Goal: Task Accomplishment & Management: Use online tool/utility

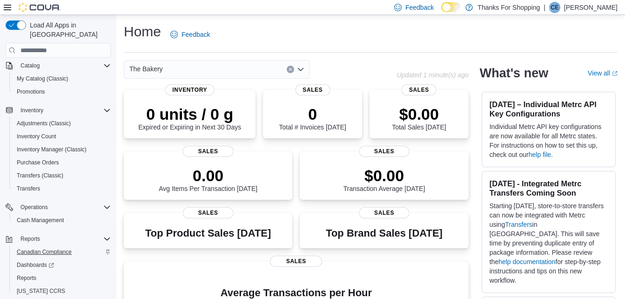
scroll to position [90, 0]
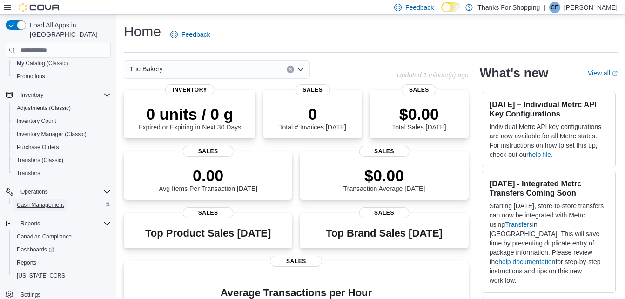
click at [54, 201] on span "Cash Management" at bounding box center [40, 204] width 47 height 7
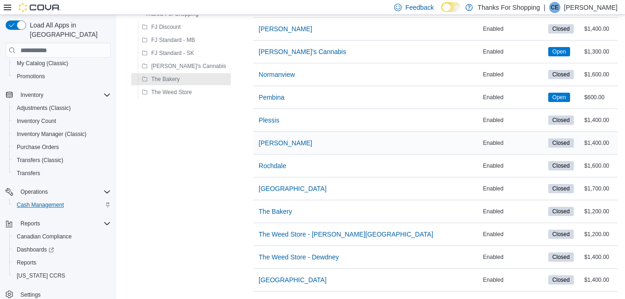
scroll to position [246, 0]
click at [259, 207] on span "The Bakery" at bounding box center [275, 211] width 33 height 9
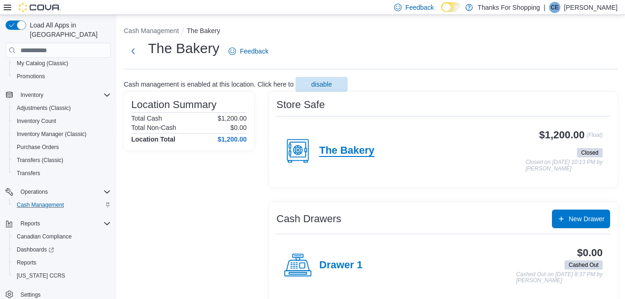
click at [359, 149] on h4 "The Bakery" at bounding box center [346, 151] width 55 height 12
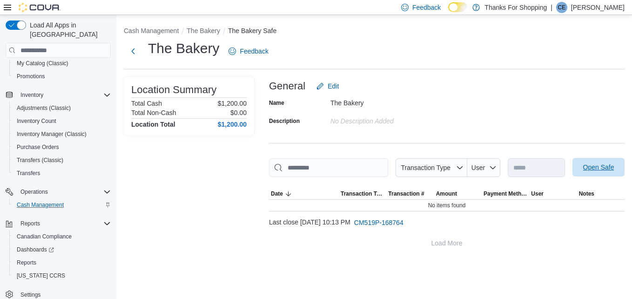
click at [596, 168] on span "Open Safe" at bounding box center [598, 166] width 31 height 9
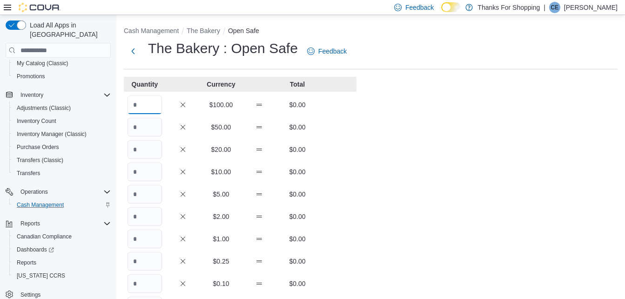
drag, startPoint x: 148, startPoint y: 106, endPoint x: 127, endPoint y: 103, distance: 22.1
click at [127, 103] on div "$100.00 $0.00" at bounding box center [240, 104] width 233 height 19
type input "**"
click at [391, 127] on div "Cash Management The Bakery Open Safe The Bakery : Open Safe Feedback Quantity C…" at bounding box center [370, 257] width 509 height 485
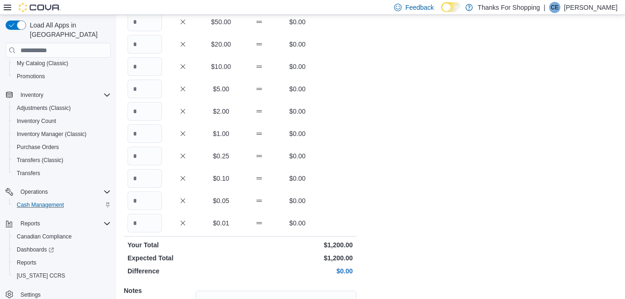
scroll to position [201, 0]
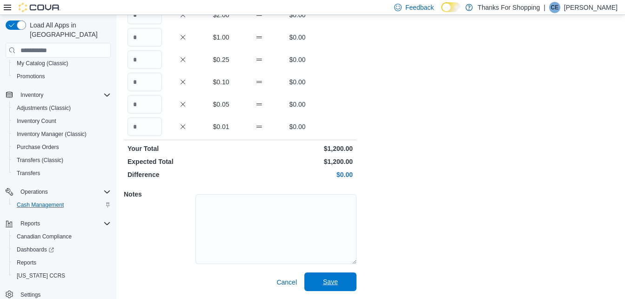
click at [332, 283] on span "Save" at bounding box center [330, 281] width 15 height 9
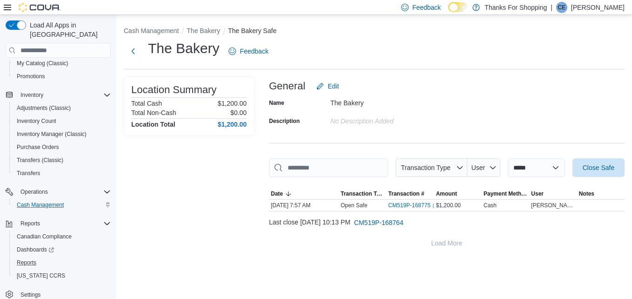
drag, startPoint x: 40, startPoint y: 248, endPoint x: 228, endPoint y: 148, distance: 212.1
click at [40, 257] on div "Reports" at bounding box center [62, 262] width 98 height 11
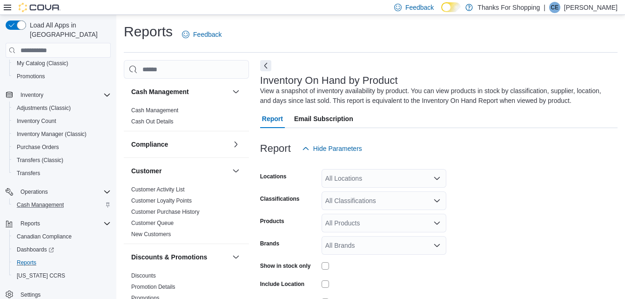
scroll to position [31, 0]
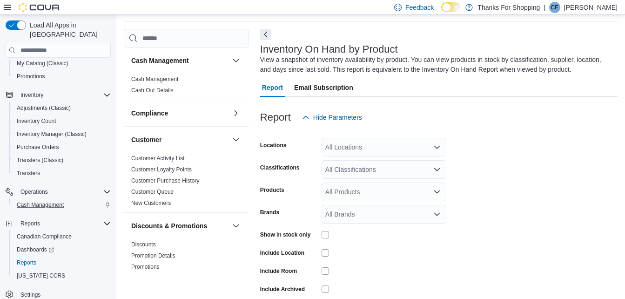
click at [377, 148] on div "All Locations" at bounding box center [383, 147] width 125 height 19
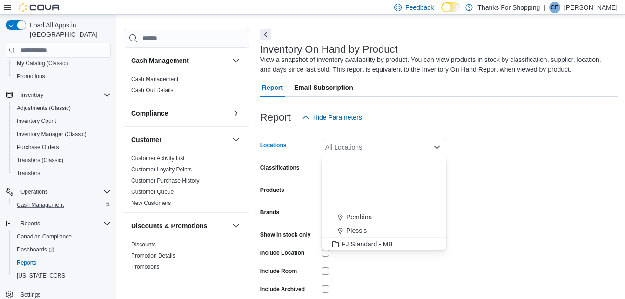
scroll to position [244, 0]
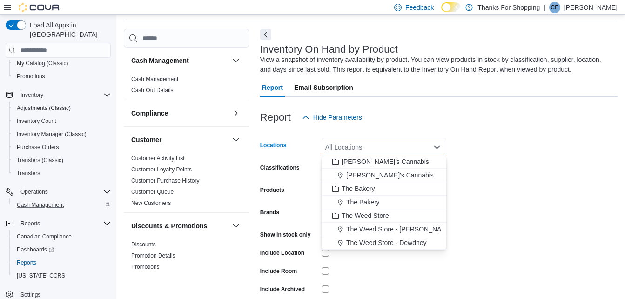
click at [353, 201] on span "The Bakery" at bounding box center [362, 201] width 33 height 9
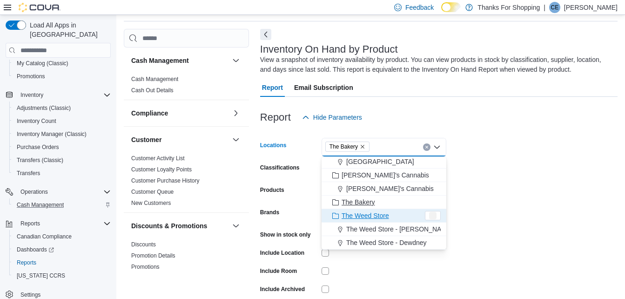
scroll to position [231, 0]
drag, startPoint x: 485, startPoint y: 214, endPoint x: 478, endPoint y: 213, distance: 7.2
click at [483, 214] on form "Locations The Bakery Combo box. Selected. The Bakery. Press Backspace to delete…" at bounding box center [438, 224] width 357 height 195
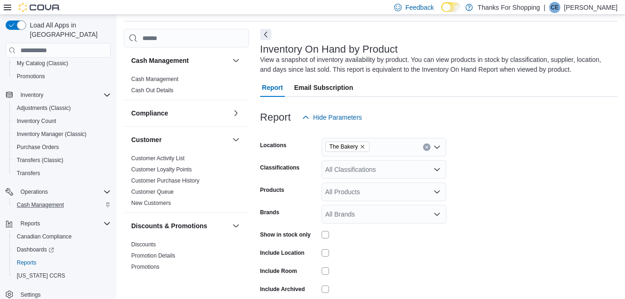
click at [363, 173] on div "All Classifications" at bounding box center [383, 169] width 125 height 19
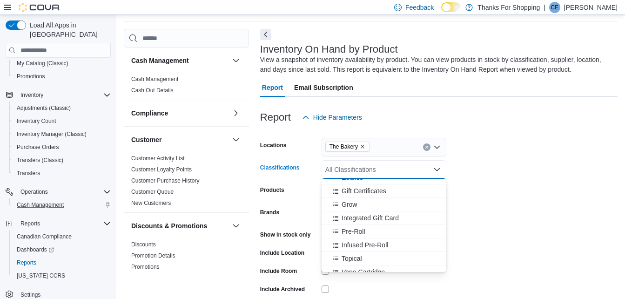
scroll to position [419, 0]
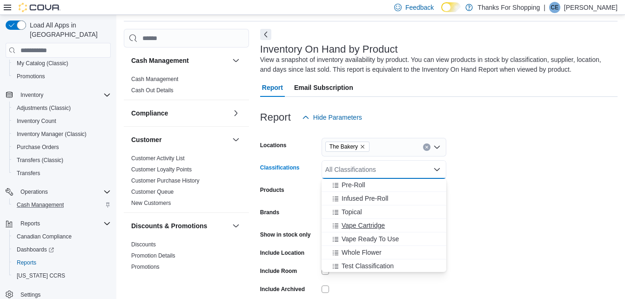
click at [358, 225] on span "Vape Cartridge" at bounding box center [362, 225] width 43 height 9
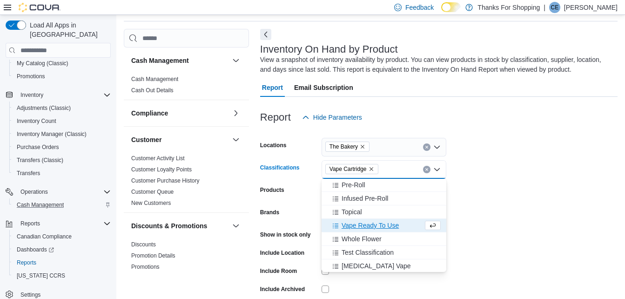
click at [358, 225] on span "Vape Ready To Use" at bounding box center [369, 225] width 57 height 9
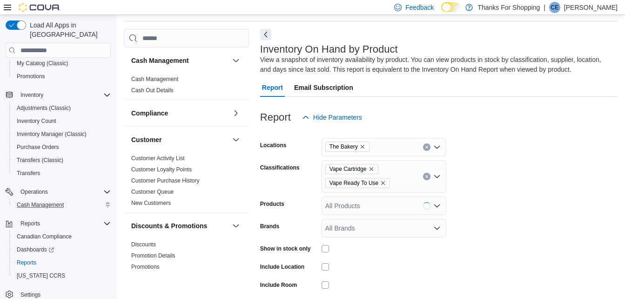
click at [522, 198] on form "Locations The Bakery Classifications Vape Cartridge Vape Ready To Use Products …" at bounding box center [438, 231] width 357 height 209
click at [329, 286] on div at bounding box center [383, 284] width 125 height 7
click at [488, 218] on form "Locations The Bakery Classifications Vape Cartridge Vape Ready To Use Products …" at bounding box center [438, 231] width 357 height 209
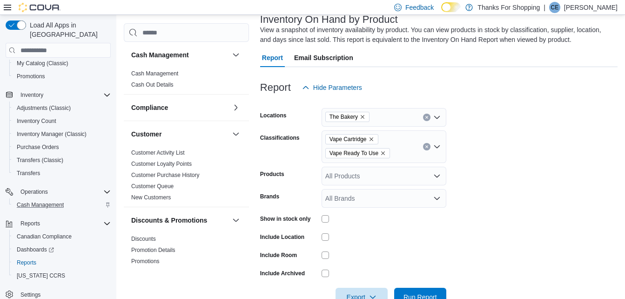
scroll to position [87, 0]
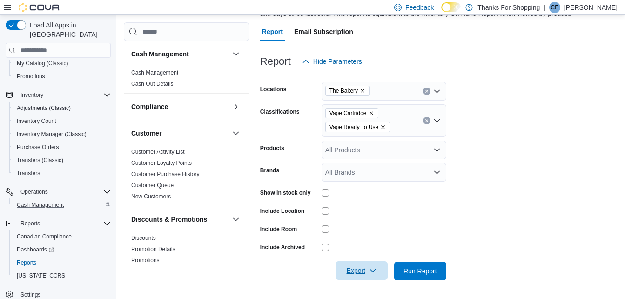
click at [365, 275] on span "Export" at bounding box center [361, 270] width 41 height 19
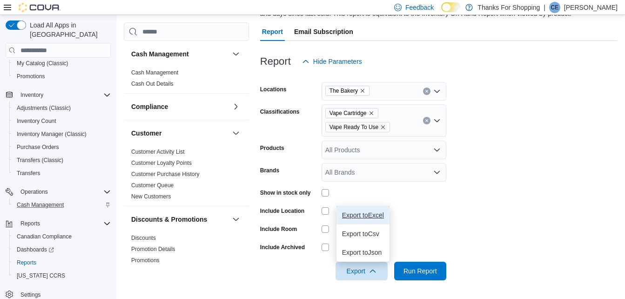
click at [366, 210] on button "Export to Excel" at bounding box center [362, 215] width 53 height 19
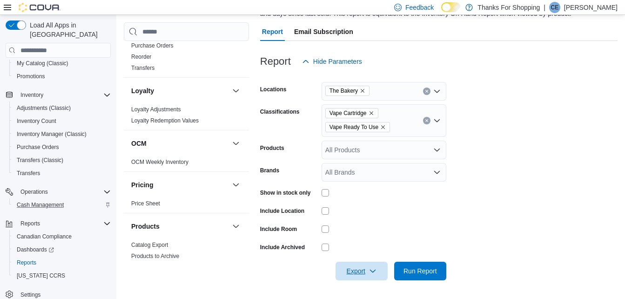
scroll to position [658, 0]
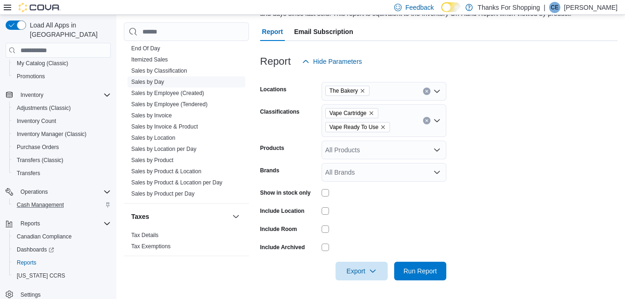
click at [154, 81] on link "Sales by Day" at bounding box center [147, 82] width 33 height 7
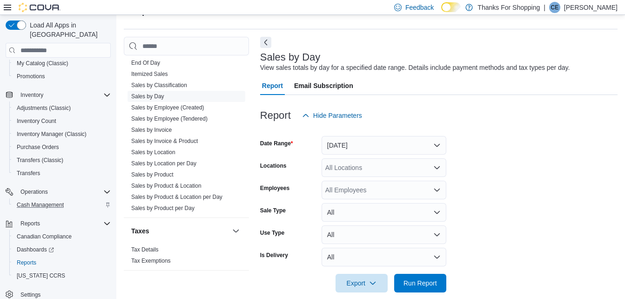
scroll to position [21, 0]
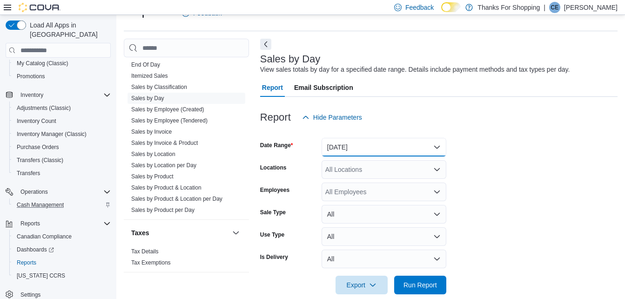
click at [366, 146] on button "Yesterday" at bounding box center [383, 147] width 125 height 19
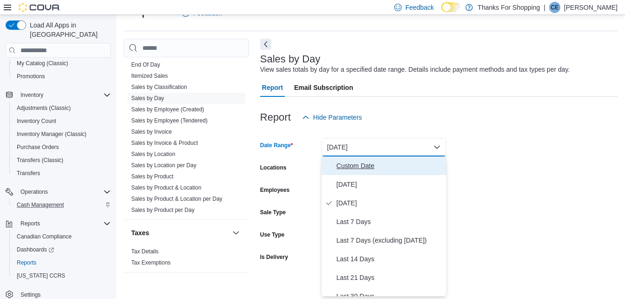
click at [354, 167] on span "Custom Date" at bounding box center [389, 165] width 106 height 11
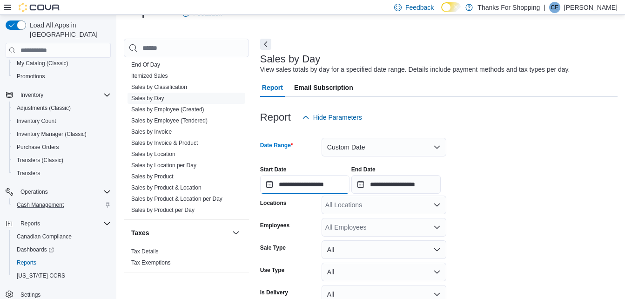
click at [302, 181] on input "**********" at bounding box center [304, 184] width 89 height 19
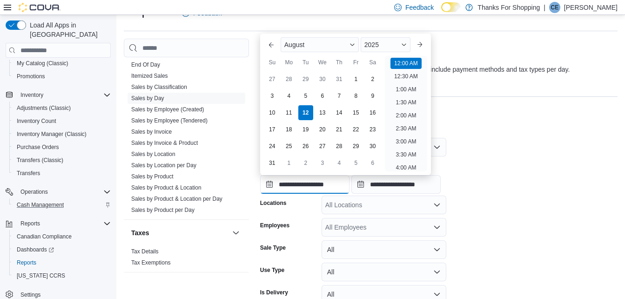
scroll to position [29, 0]
click at [305, 94] on div "5" at bounding box center [305, 95] width 16 height 16
type input "**********"
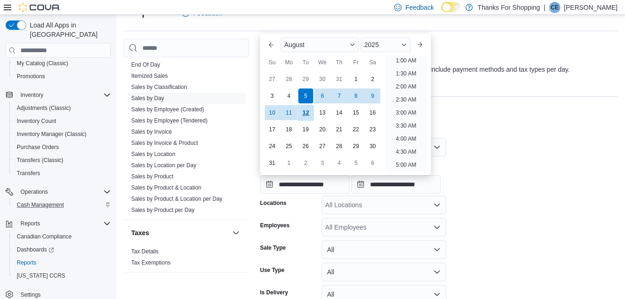
scroll to position [2, 0]
drag, startPoint x: 525, startPoint y: 116, endPoint x: 497, endPoint y: 132, distance: 31.9
click at [524, 119] on div "Report Hide Parameters" at bounding box center [438, 117] width 357 height 19
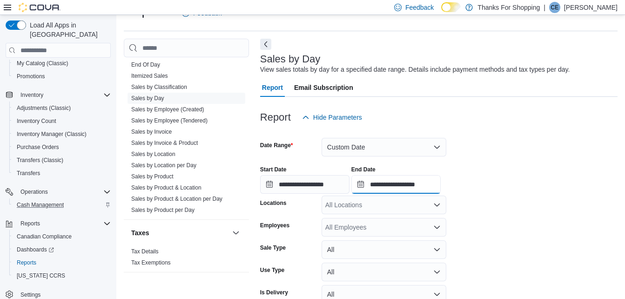
click at [393, 185] on input "**********" at bounding box center [395, 184] width 89 height 19
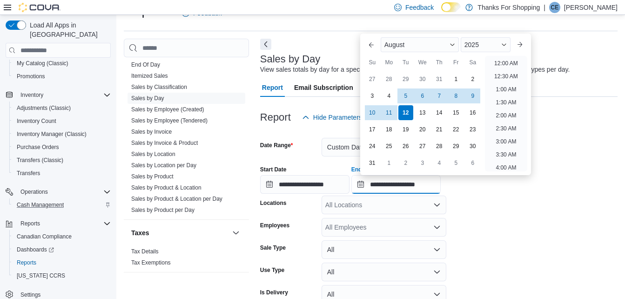
scroll to position [512, 0]
click at [391, 113] on div "11" at bounding box center [389, 112] width 16 height 16
type input "**********"
click at [565, 156] on div at bounding box center [438, 157] width 357 height 2
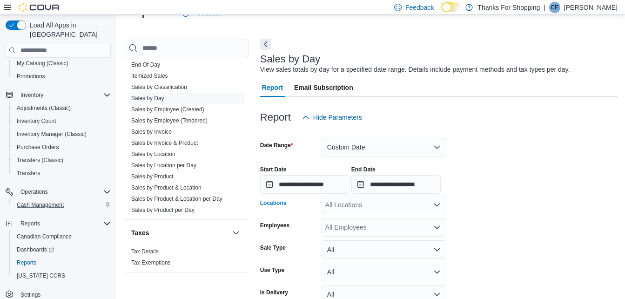
click at [392, 209] on div "All Locations" at bounding box center [383, 204] width 125 height 19
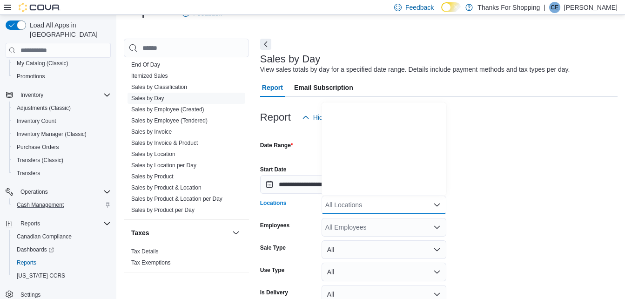
scroll to position [244, 0]
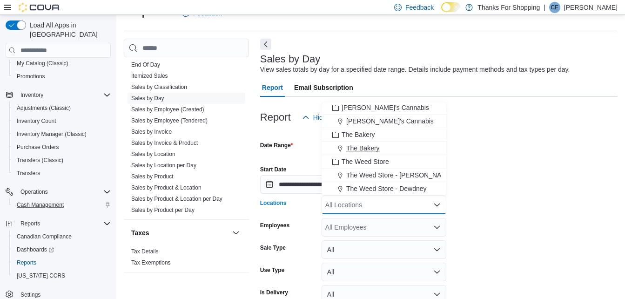
click at [374, 148] on span "The Bakery" at bounding box center [362, 147] width 33 height 9
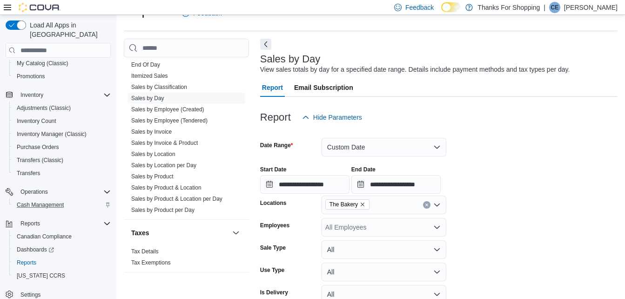
click at [542, 127] on div at bounding box center [438, 132] width 357 height 11
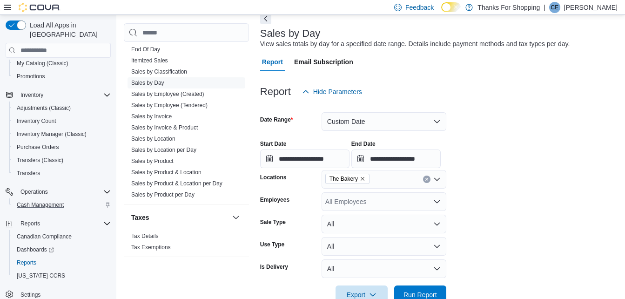
scroll to position [71, 0]
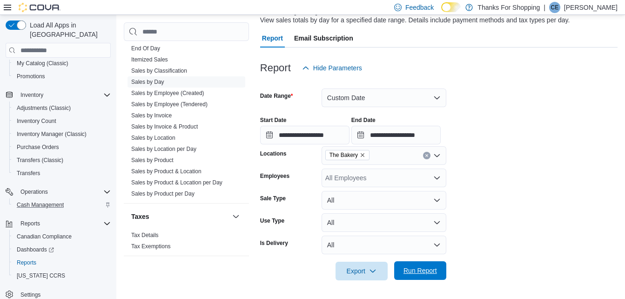
click at [423, 268] on span "Run Report" at bounding box center [419, 270] width 33 height 9
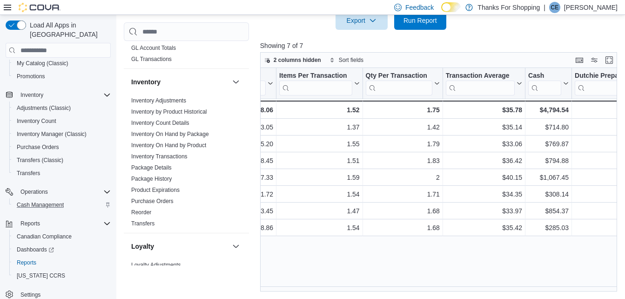
scroll to position [239, 0]
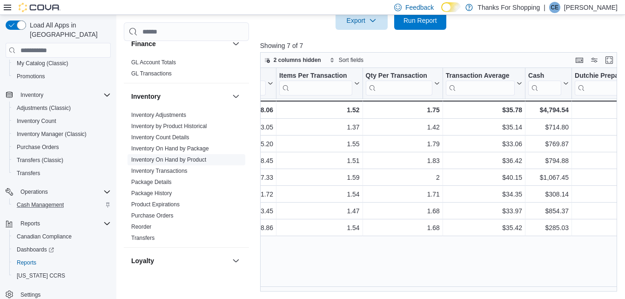
click at [187, 157] on link "Inventory On Hand by Product" at bounding box center [168, 159] width 75 height 7
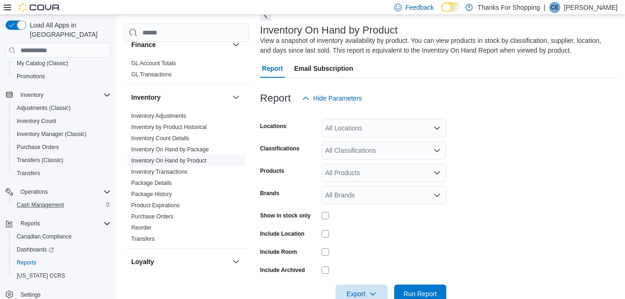
scroll to position [31, 0]
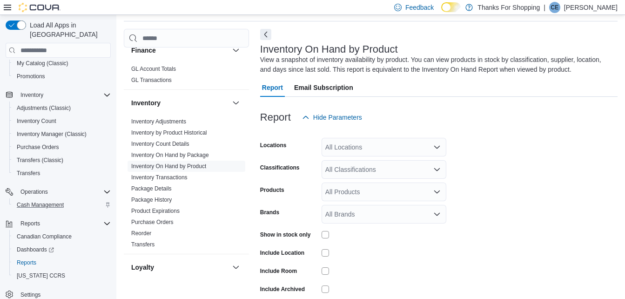
click at [382, 150] on div "All Locations" at bounding box center [383, 147] width 125 height 19
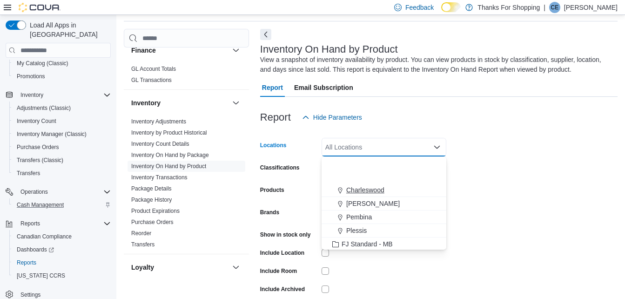
scroll to position [233, 0]
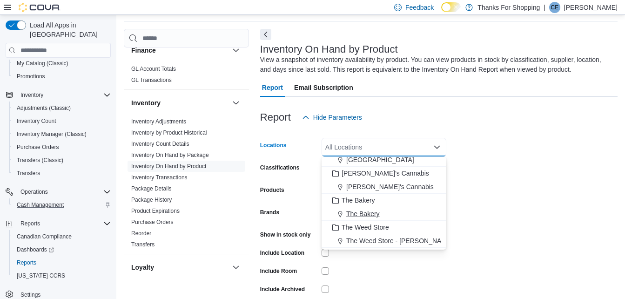
click at [373, 214] on span "The Bakery" at bounding box center [362, 213] width 33 height 9
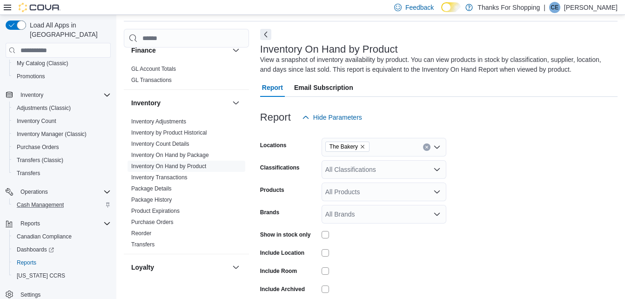
click at [560, 166] on form "Locations The Bakery Classifications All Classifications Products All Products …" at bounding box center [438, 224] width 357 height 195
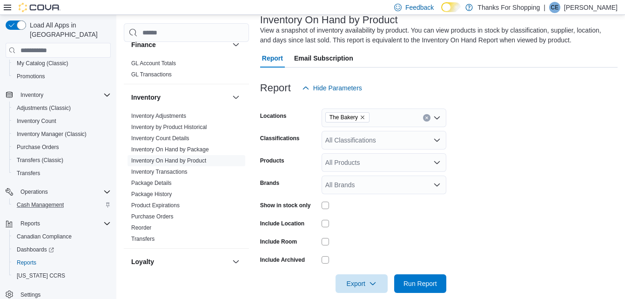
scroll to position [73, 0]
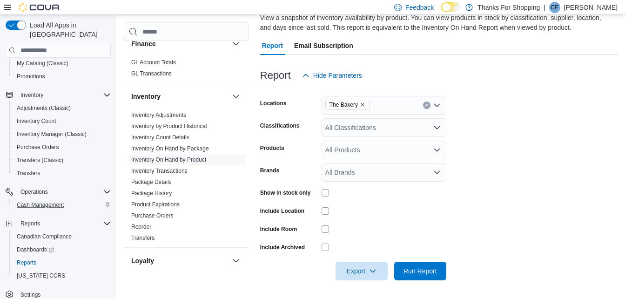
click at [363, 130] on div "All Classifications" at bounding box center [383, 127] width 125 height 19
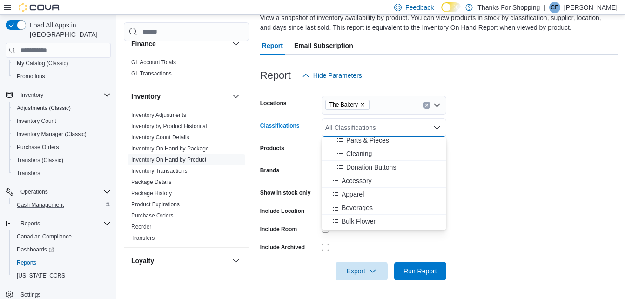
scroll to position [279, 0]
click at [347, 161] on span "Beverages" at bounding box center [356, 160] width 31 height 9
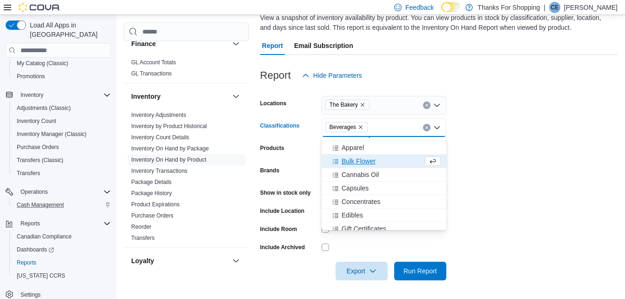
click at [349, 163] on span "Bulk Flower" at bounding box center [358, 160] width 34 height 9
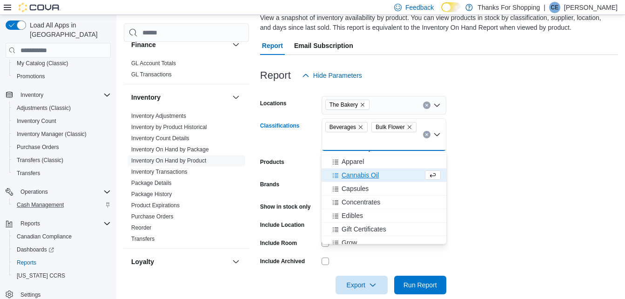
click at [357, 173] on span "Cannabis Oil" at bounding box center [359, 174] width 37 height 9
click at [356, 179] on span "Capsules" at bounding box center [354, 174] width 27 height 9
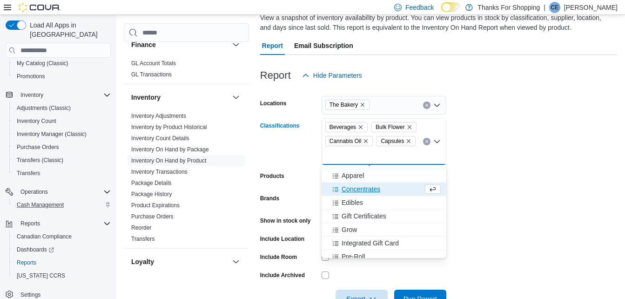
click at [359, 189] on span "Concentrates" at bounding box center [360, 188] width 39 height 9
click at [350, 187] on span "Edibles" at bounding box center [351, 188] width 21 height 9
click at [360, 228] on span "Pre-Roll" at bounding box center [353, 229] width 24 height 9
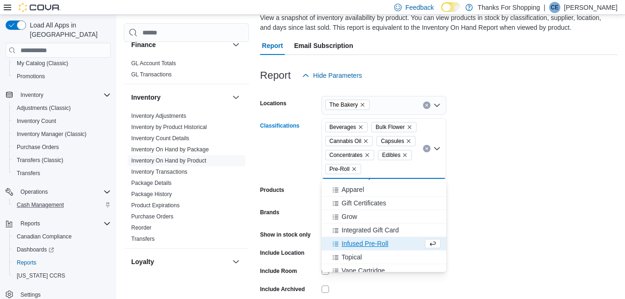
click at [368, 242] on span "Infused Pre-Roll" at bounding box center [364, 243] width 47 height 9
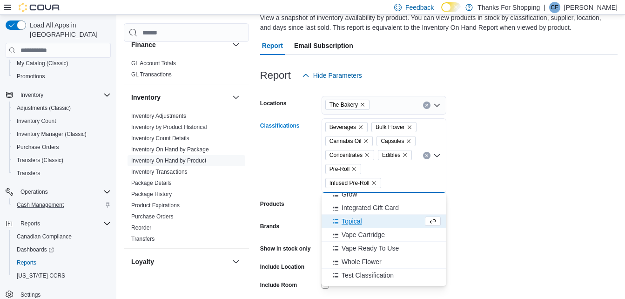
scroll to position [326, 0]
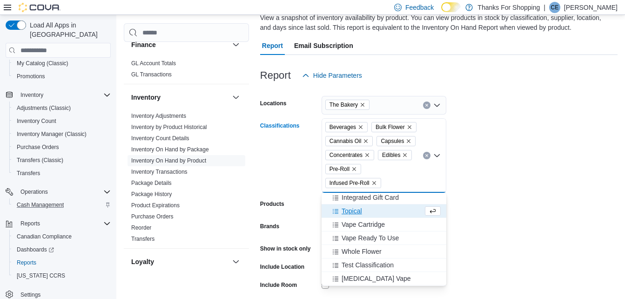
click at [355, 208] on span "Topical" at bounding box center [351, 210] width 20 height 9
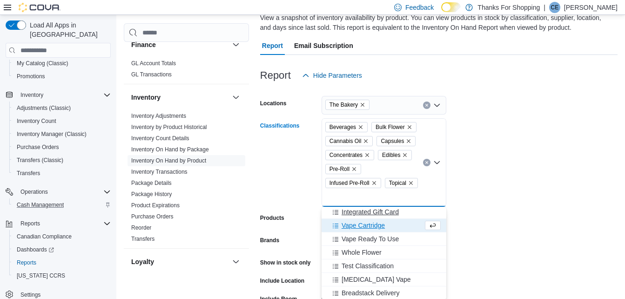
scroll to position [325, 0]
click at [361, 227] on span "Vape Cartridge" at bounding box center [362, 225] width 43 height 9
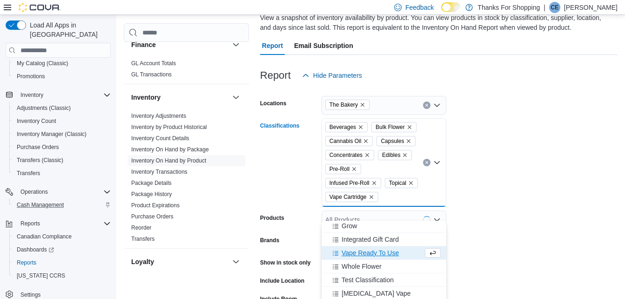
scroll to position [312, 0]
click at [368, 253] on span "Vape Ready To Use" at bounding box center [369, 252] width 57 height 9
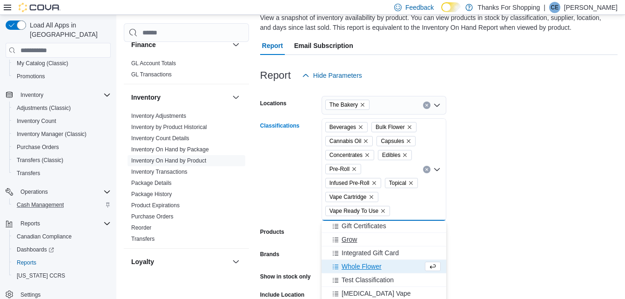
click at [366, 265] on span "Whole Flower" at bounding box center [361, 265] width 40 height 9
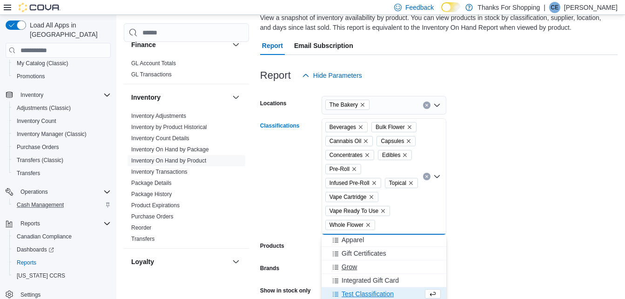
scroll to position [285, 0]
click at [522, 151] on form "Locations The Bakery Classifications Beverages Bulk Flower Cannabis Oil Capsule…" at bounding box center [438, 231] width 357 height 293
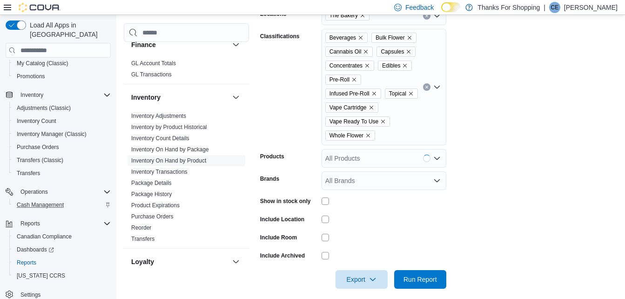
scroll to position [171, 0]
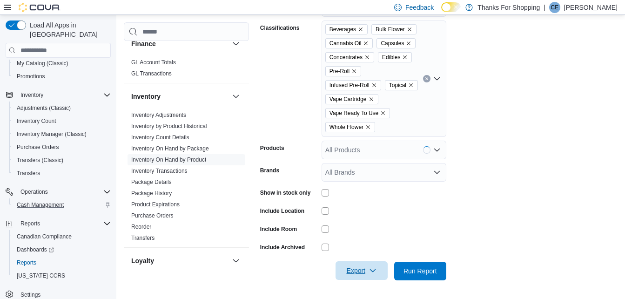
click at [370, 268] on icon "button" at bounding box center [372, 270] width 7 height 7
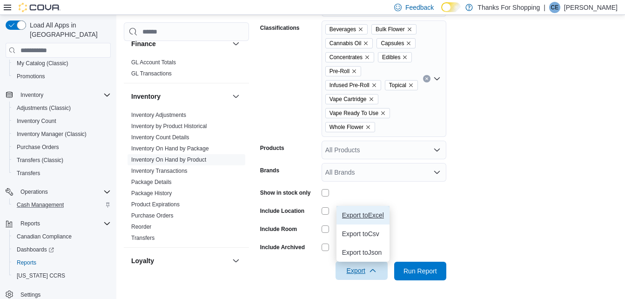
click at [367, 214] on span "Export to Excel" at bounding box center [363, 214] width 42 height 7
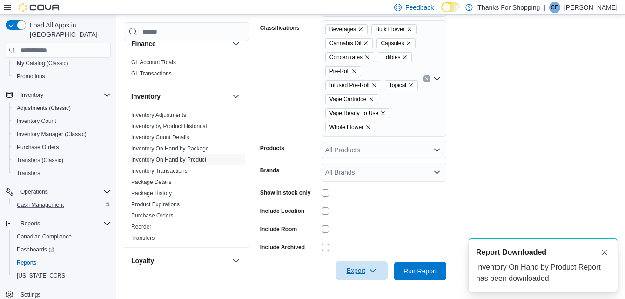
scroll to position [0, 0]
